Goal: Task Accomplishment & Management: Complete application form

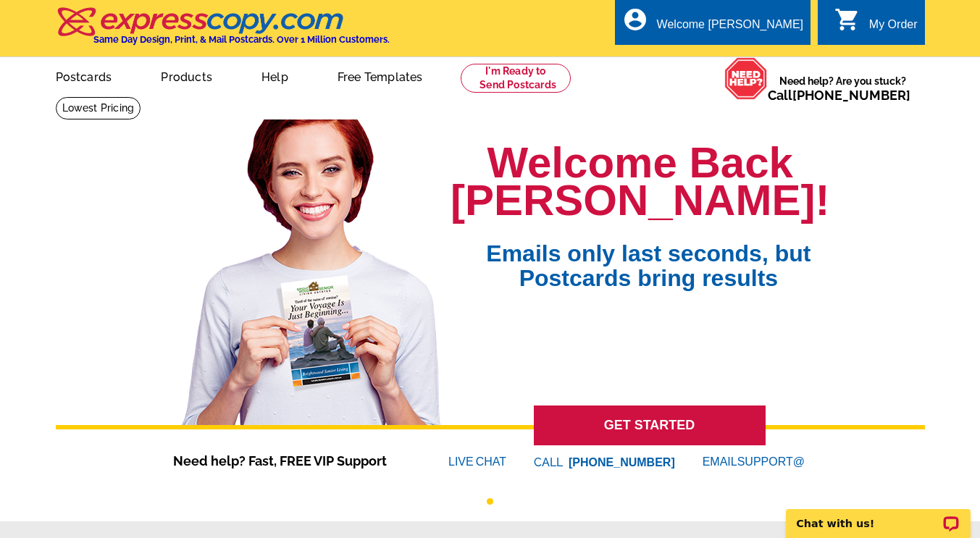
click at [786, 64] on link "My Account" at bounding box center [769, 70] width 56 height 12
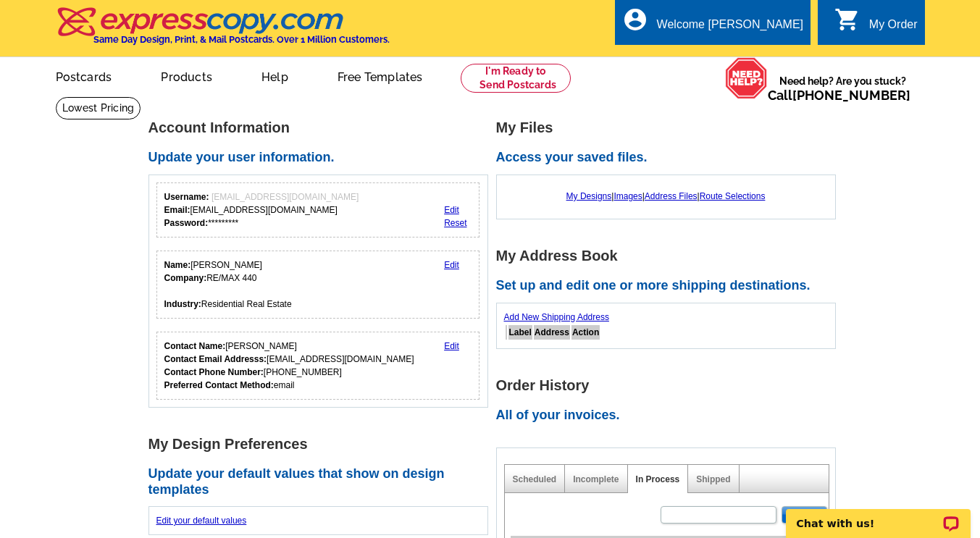
click at [781, 64] on link "My Account" at bounding box center [769, 70] width 56 height 12
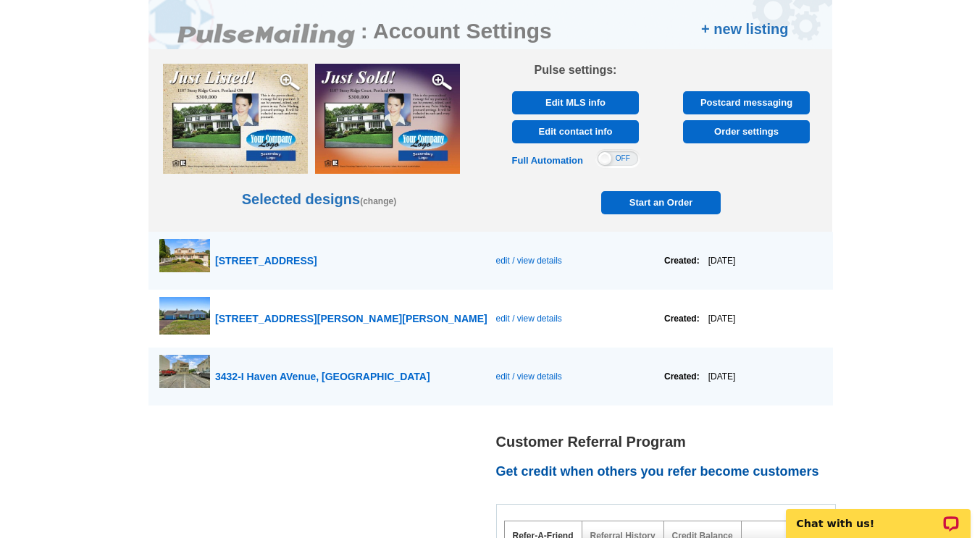
scroll to position [760, 0]
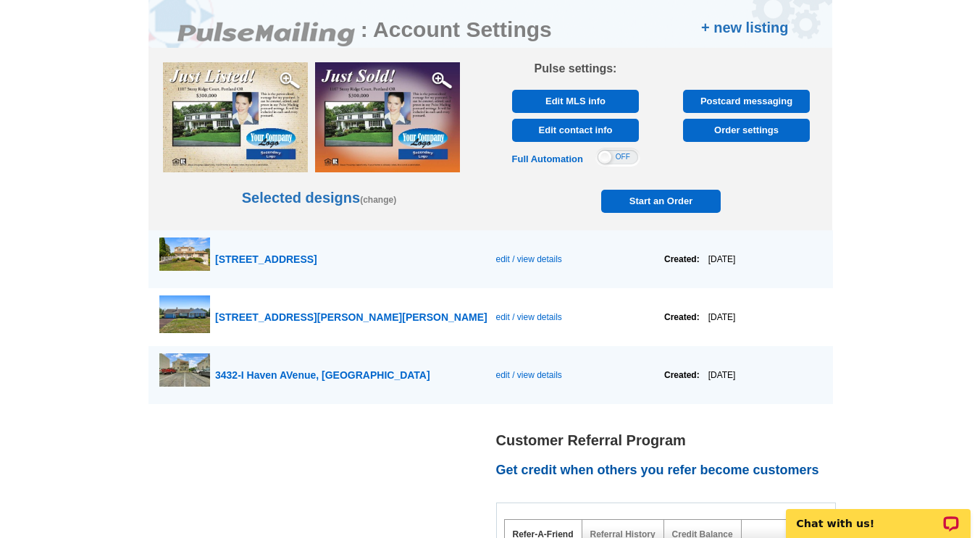
click at [744, 29] on link "+ new listing" at bounding box center [745, 28] width 88 height 22
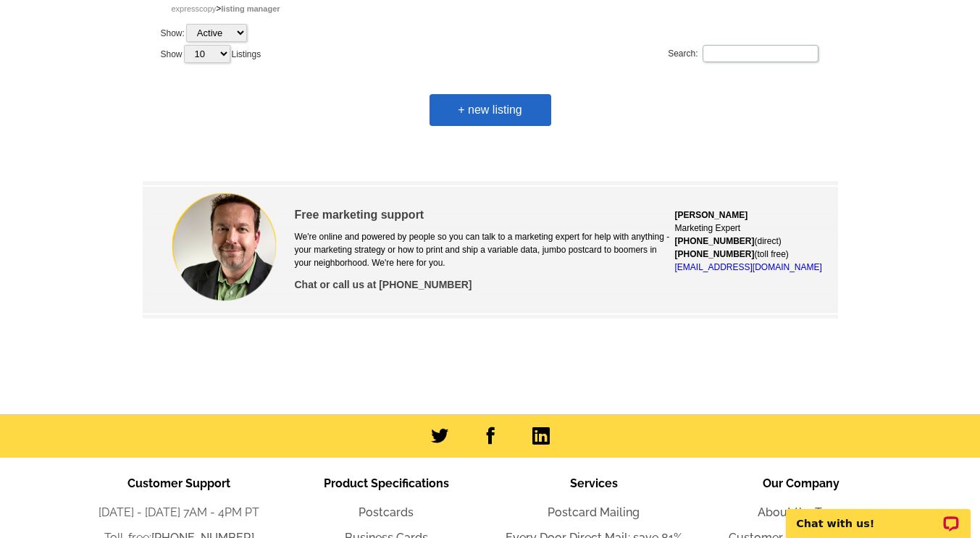
scroll to position [40, 0]
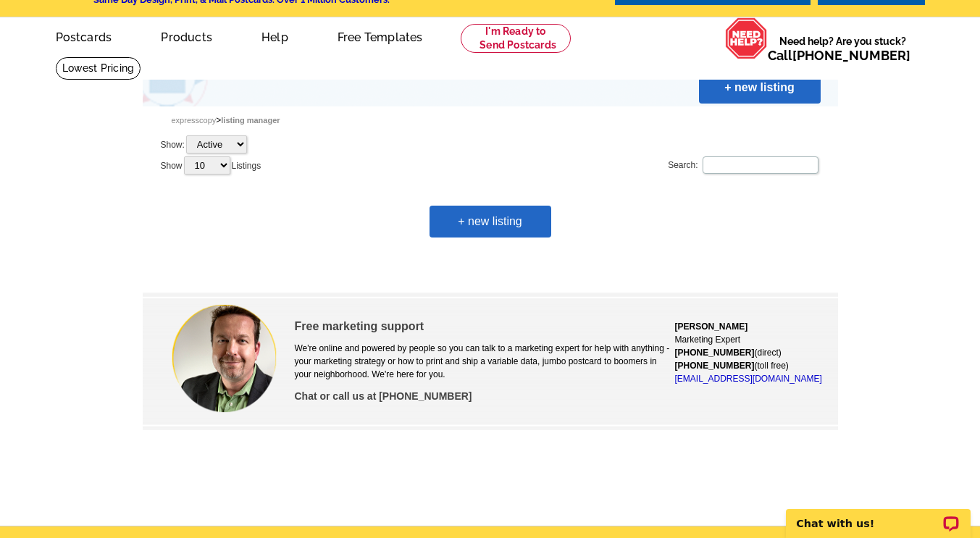
click at [760, 86] on link "+ new listing" at bounding box center [760, 88] width 122 height 32
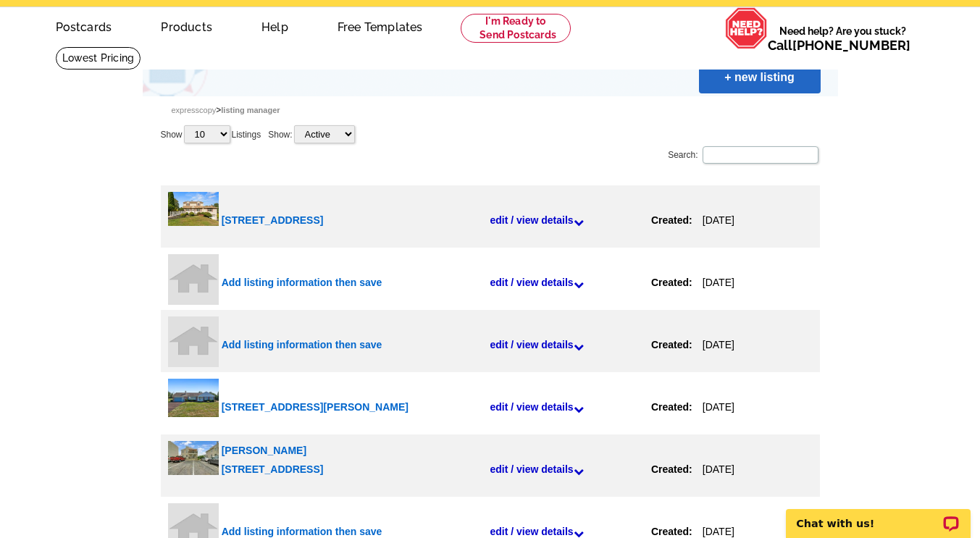
scroll to position [0, 0]
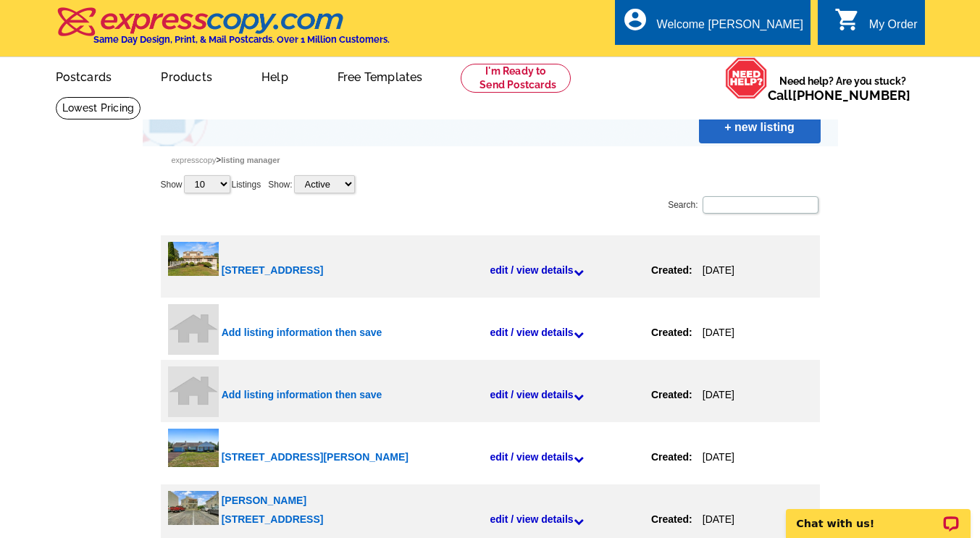
click at [762, 128] on link "+ new listing" at bounding box center [760, 128] width 122 height 32
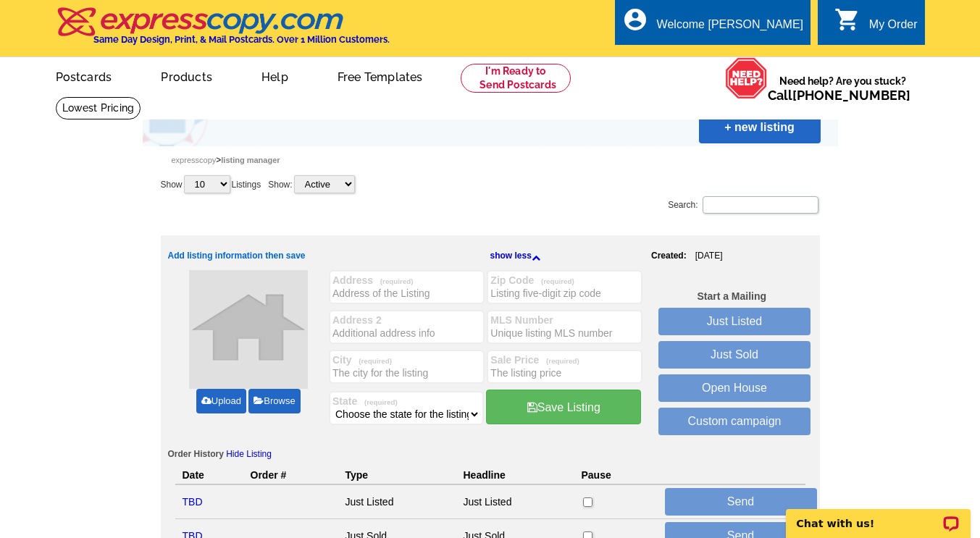
click at [451, 288] on div "Address (required)" at bounding box center [407, 287] width 156 height 34
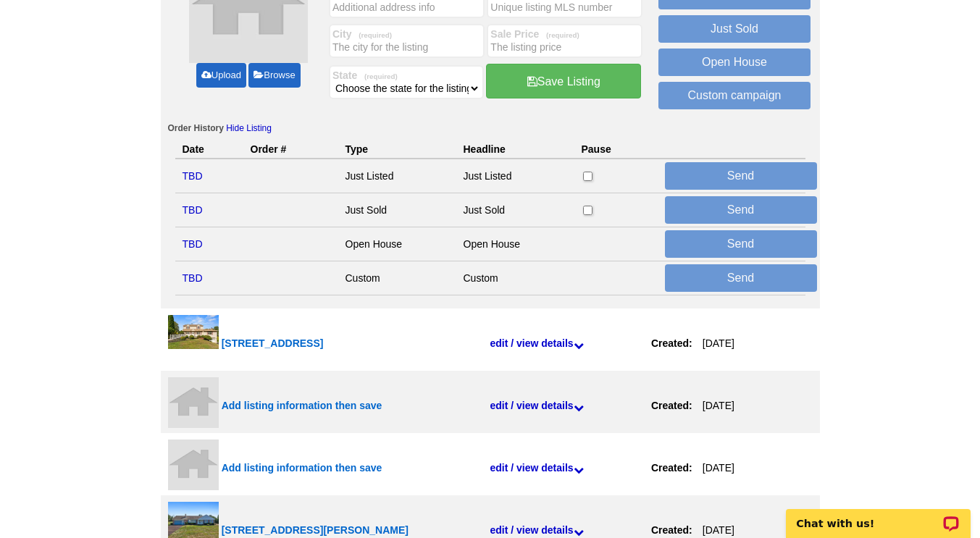
scroll to position [140, 0]
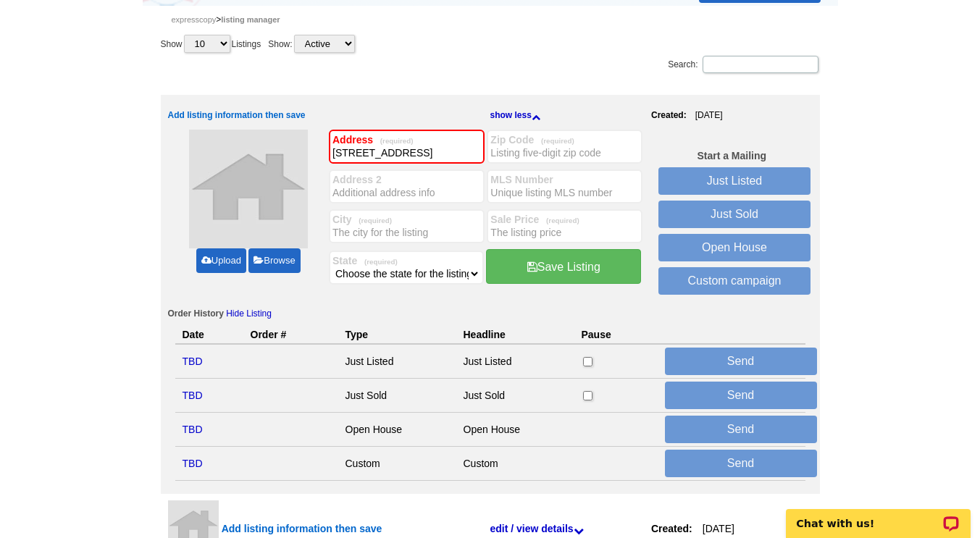
type input "172 E. Paletown Road"
click at [579, 142] on label "Zip Code (required)" at bounding box center [564, 140] width 148 height 12
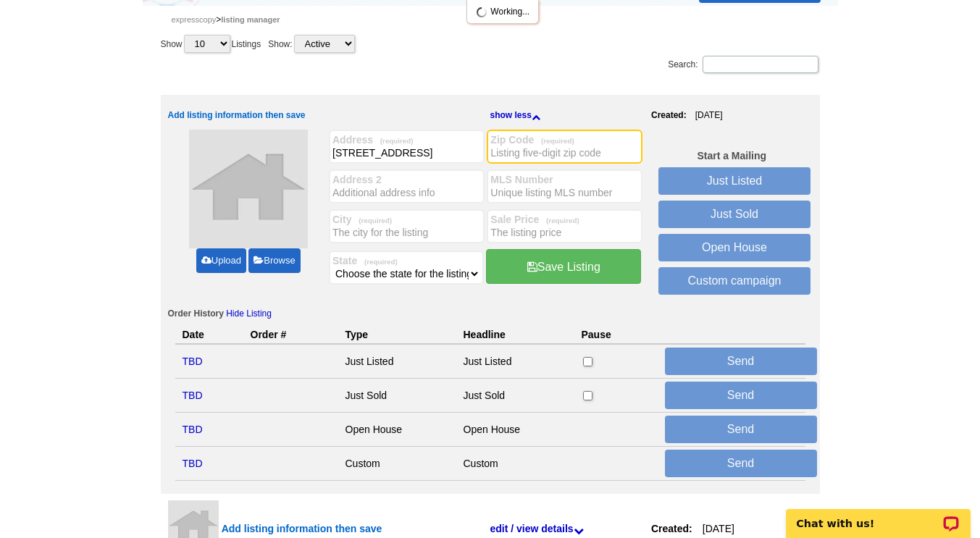
scroll to position [0, 0]
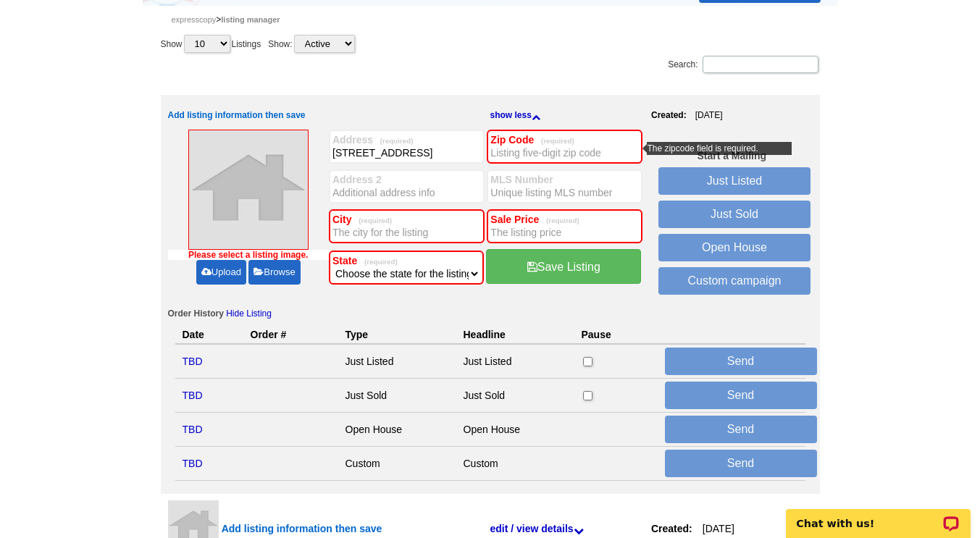
click at [585, 156] on input "Zip Code (required)" at bounding box center [564, 153] width 148 height 14
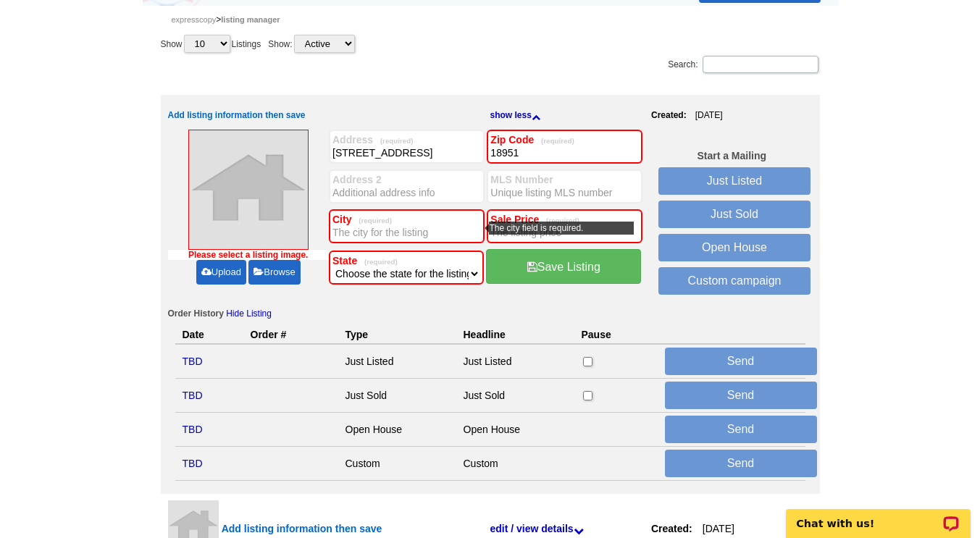
type input "18951"
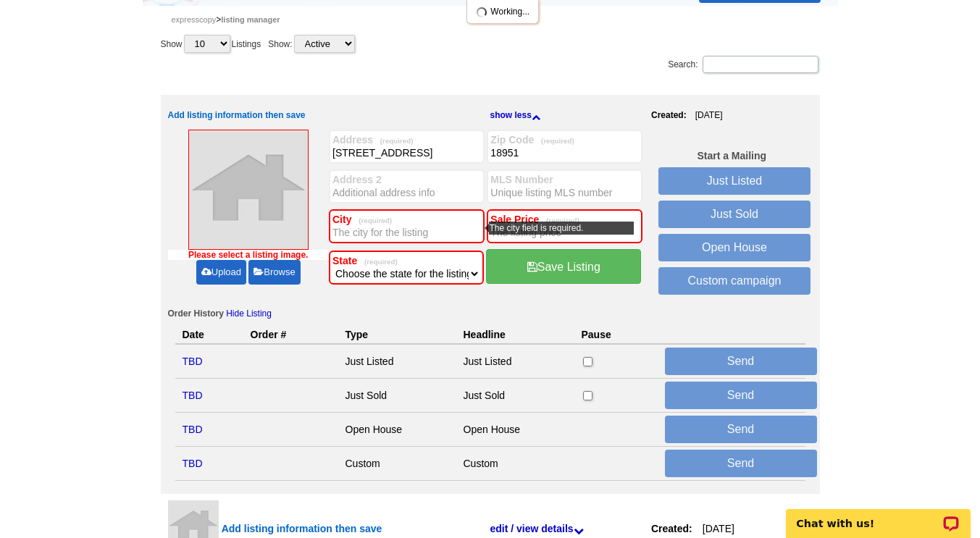
click at [403, 225] on label "City (required)" at bounding box center [406, 220] width 148 height 12
click at [406, 231] on input "City (required)" at bounding box center [406, 232] width 148 height 14
type input "Quakertown"
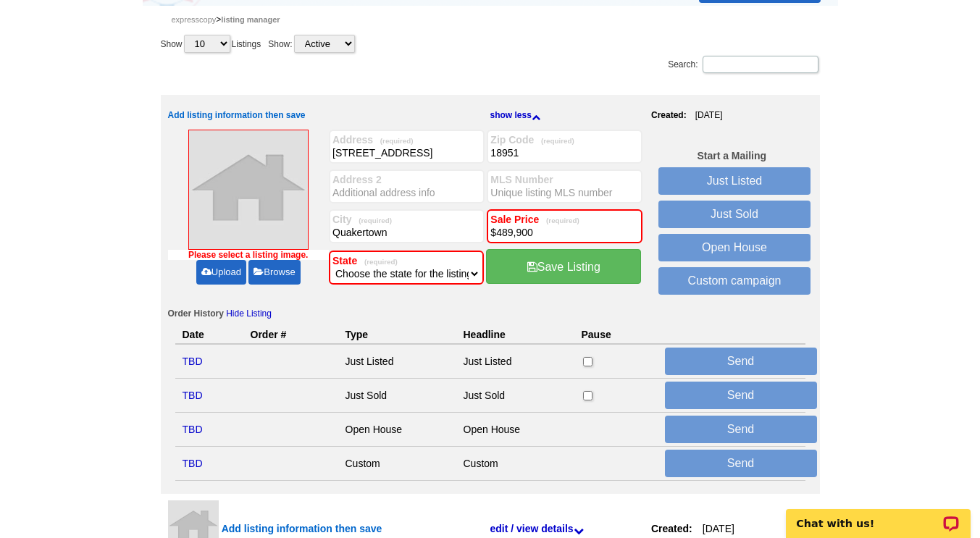
type input "$489,900"
click at [818, 217] on td "Add listing information then save edit / view details Created: Sep-3-2025 Add l…" at bounding box center [490, 294] width 659 height 399
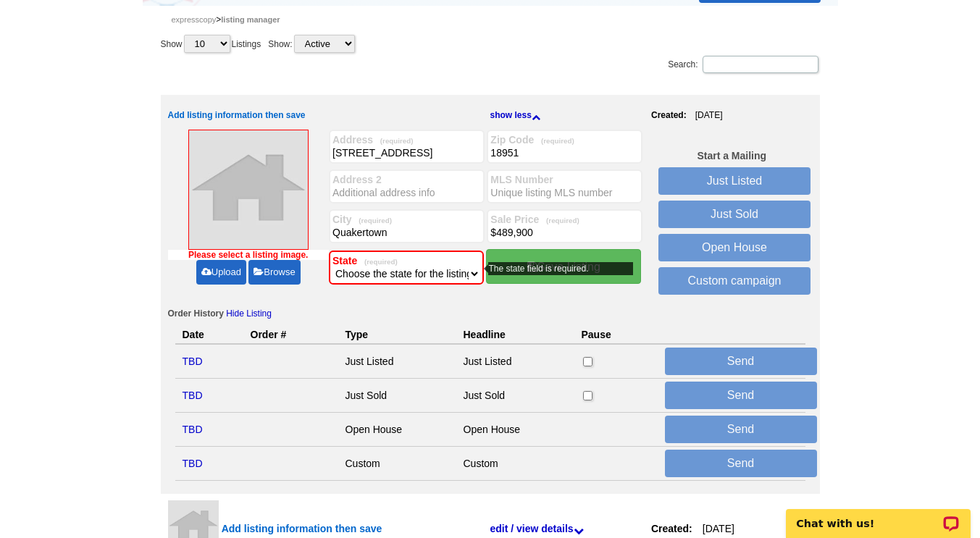
click at [418, 274] on select "Choose the state for the listing Alabama Alaska Arizona Arkansas California Col…" at bounding box center [406, 273] width 148 height 14
select select "39"
click at [332, 267] on select "Choose the state for the listing Alabama Alaska Arizona Arkansas California Col…" at bounding box center [406, 273] width 148 height 14
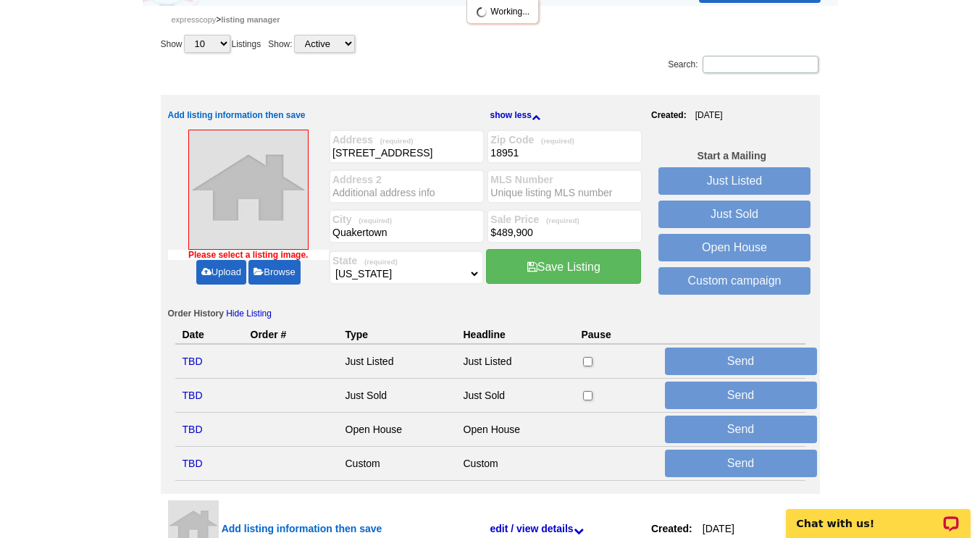
click at [233, 273] on link "Upload" at bounding box center [221, 272] width 50 height 25
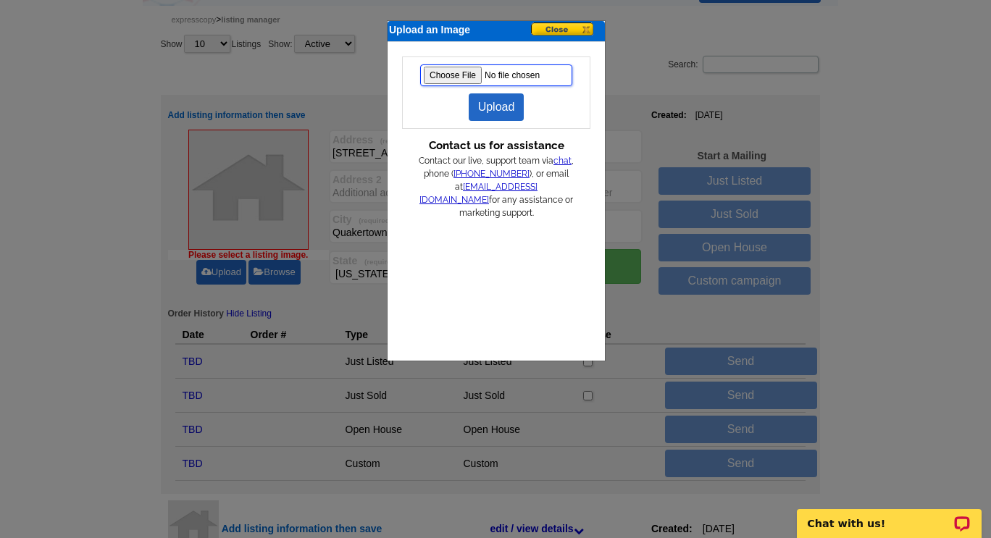
click at [450, 75] on input "file" at bounding box center [496, 75] width 152 height 22
type input "C:\fakepath\1-web-or-mls-DSC01912-1.jpg"
click at [513, 107] on link "Upload" at bounding box center [496, 107] width 56 height 28
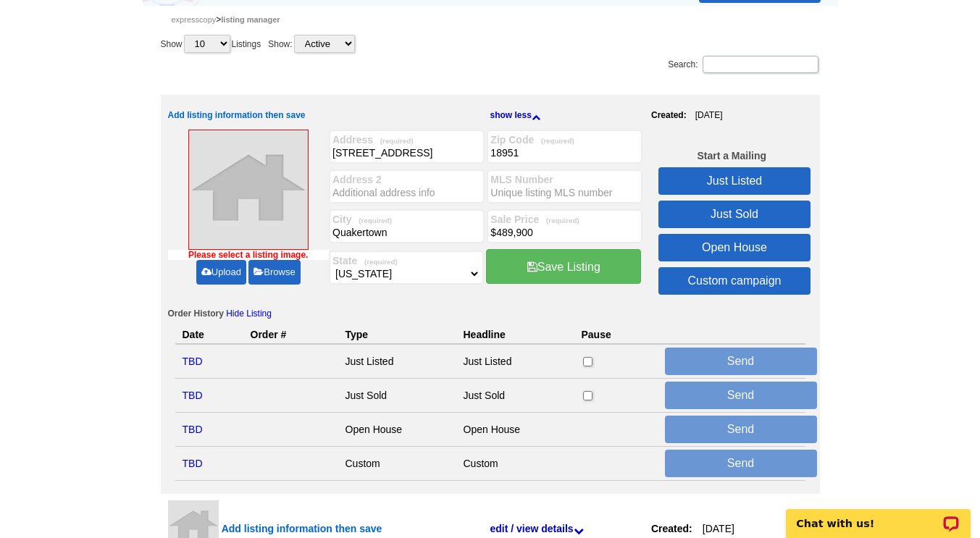
click at [583, 196] on input "MLS Number" at bounding box center [564, 192] width 148 height 14
type input "PABU"
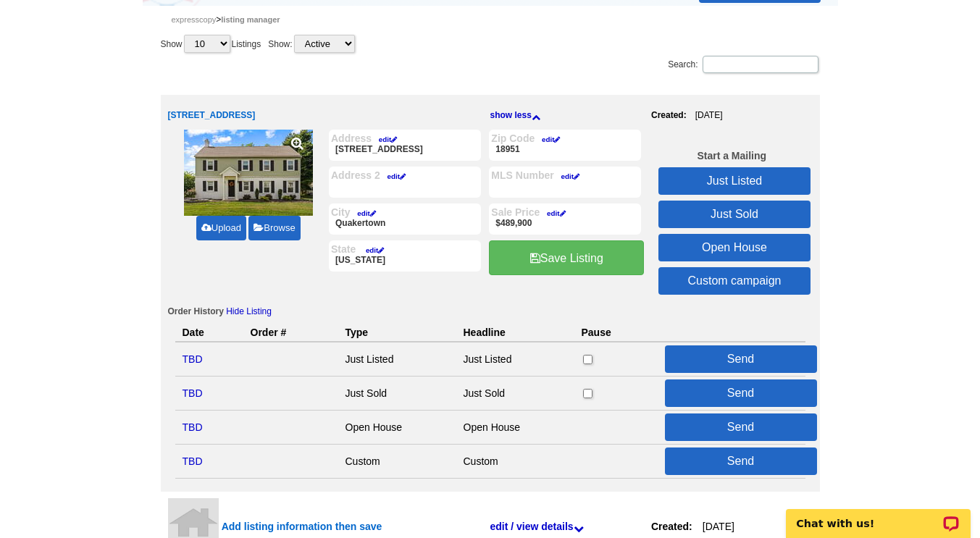
click at [592, 192] on p at bounding box center [565, 188] width 148 height 14
click at [589, 184] on p at bounding box center [565, 188] width 148 height 14
click at [529, 181] on label "MLS Number edit" at bounding box center [565, 175] width 148 height 12
click at [571, 177] on link "edit" at bounding box center [566, 176] width 25 height 8
click at [0, 0] on input "MLS Number" at bounding box center [0, 0] width 0 height 0
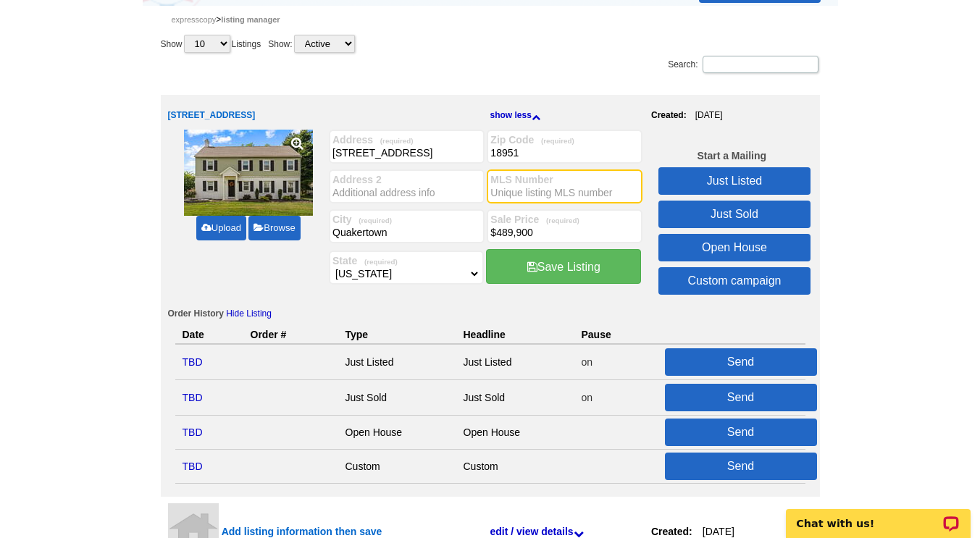
click at [602, 197] on input "MLS Number" at bounding box center [564, 192] width 148 height 14
type input "PABU2104404"
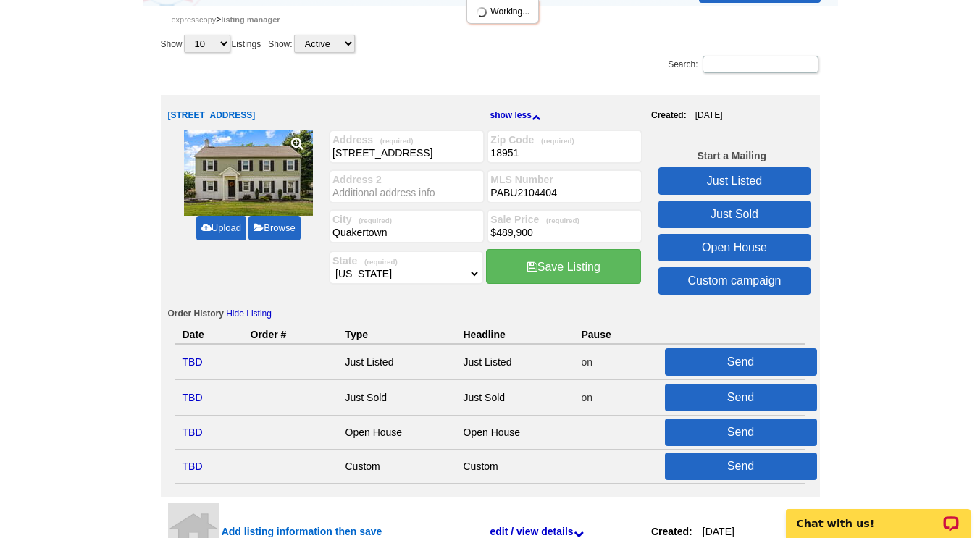
click at [576, 274] on link "Save Listing" at bounding box center [563, 266] width 155 height 35
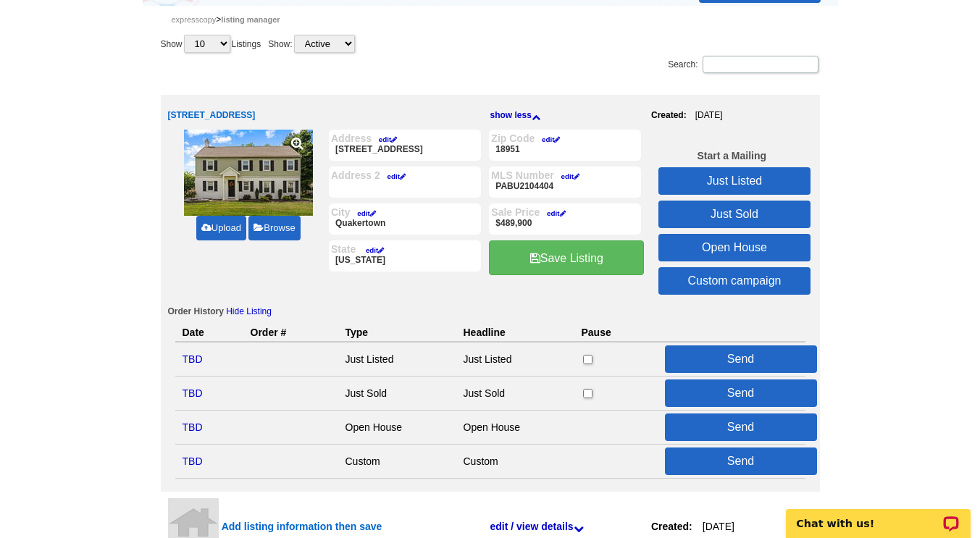
click at [737, 179] on link "Just Listed" at bounding box center [734, 181] width 152 height 28
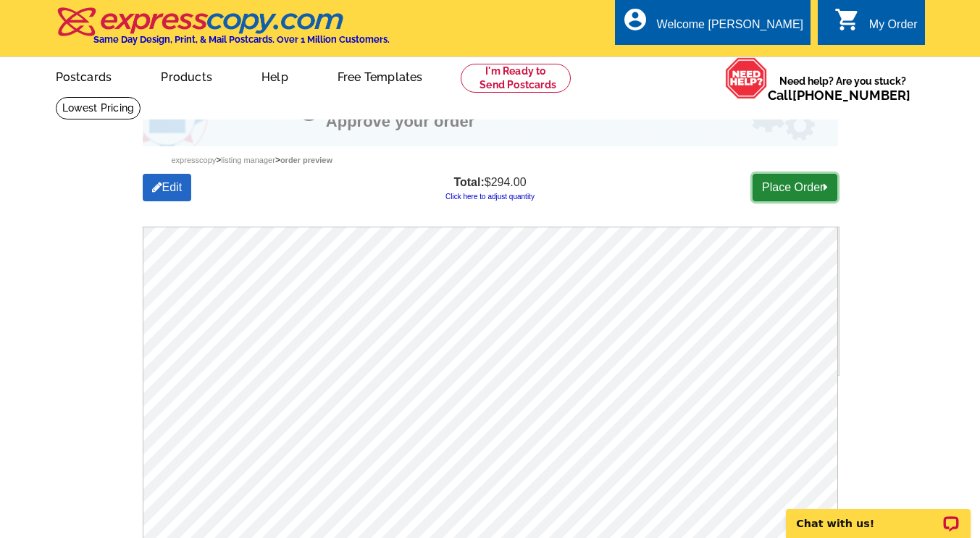
click at [791, 185] on link "Place Order" at bounding box center [794, 188] width 85 height 28
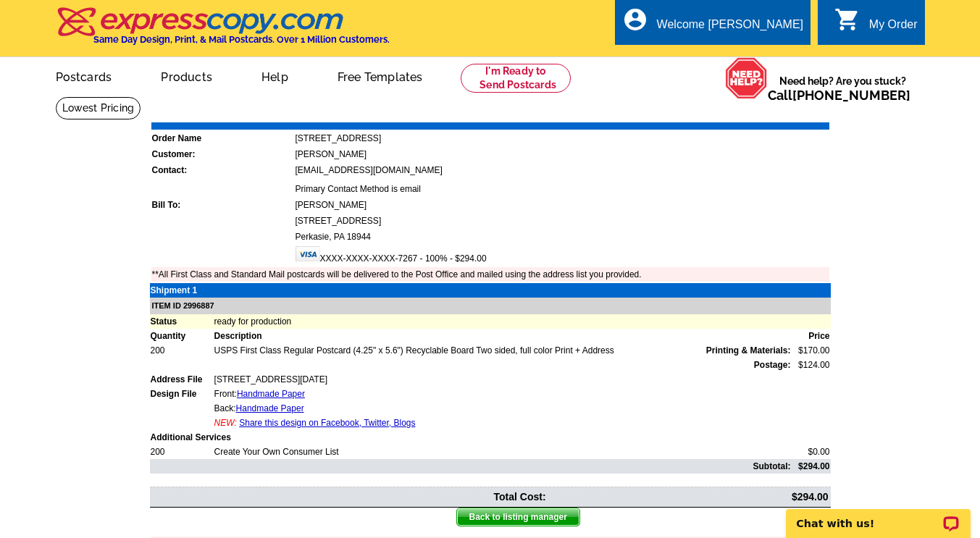
click at [794, 116] on link "Print Invoice" at bounding box center [792, 112] width 75 height 12
